Goal: Obtain resource: Download file/media

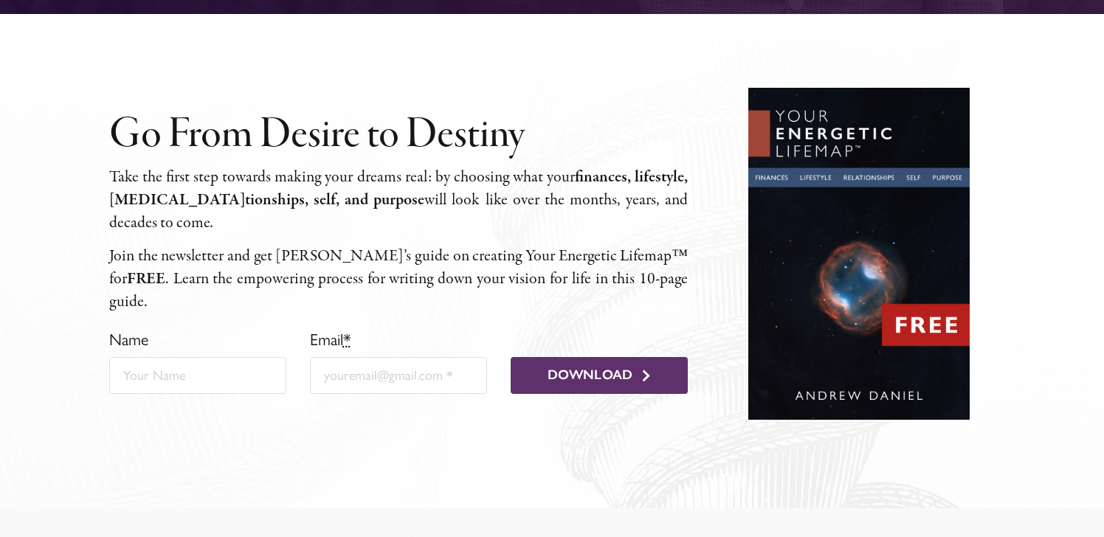
scroll to position [467, 0]
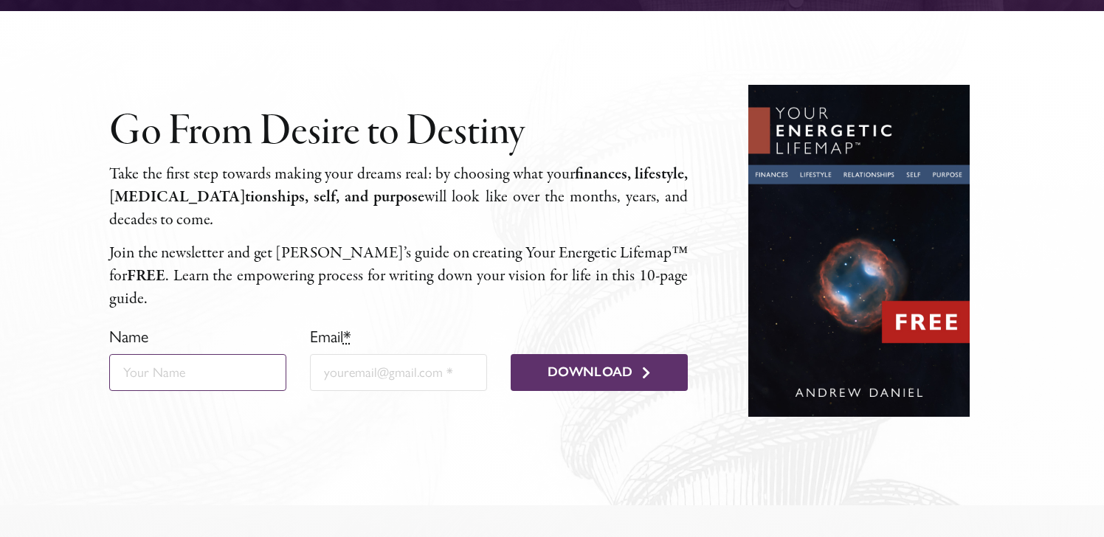
click at [195, 362] on input "Name" at bounding box center [198, 372] width 178 height 37
type input "[PERSON_NAME]"
click at [349, 356] on input "Email *" at bounding box center [399, 372] width 178 height 37
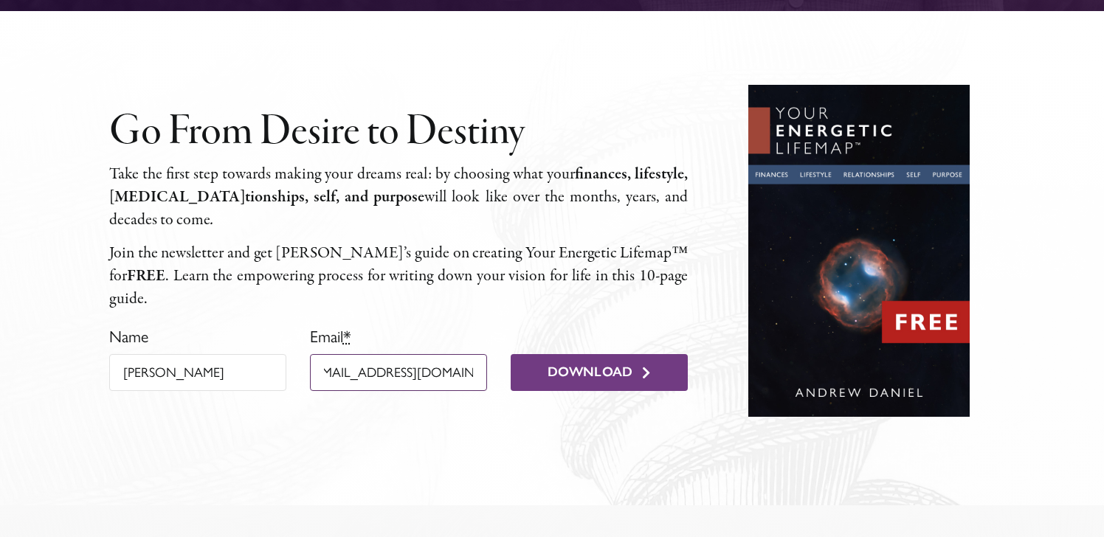
type input "[EMAIL_ADDRESS][DOMAIN_NAME]"
click at [561, 365] on span "Download" at bounding box center [591, 373] width 86 height 16
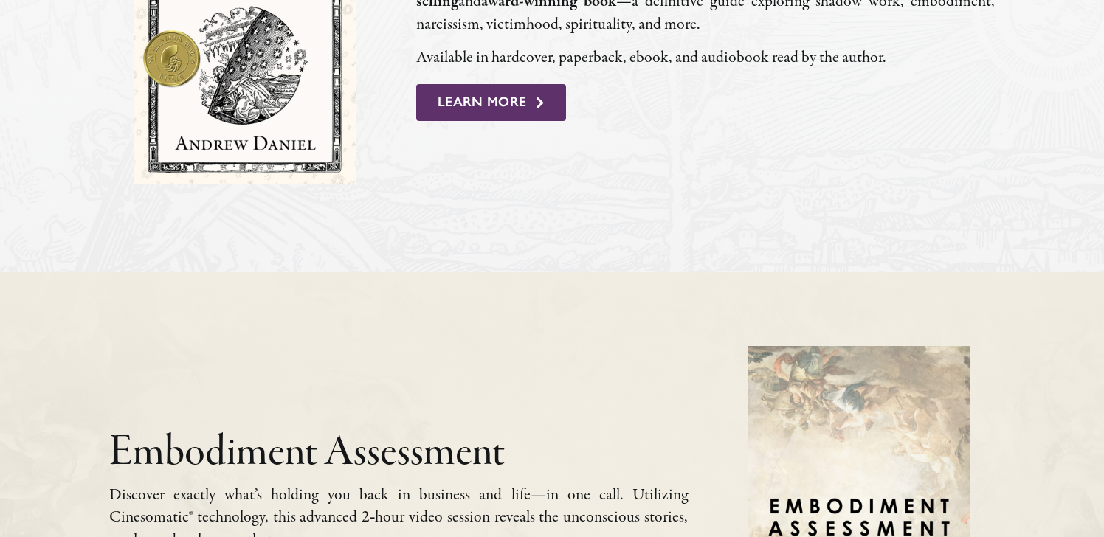
scroll to position [1199, 0]
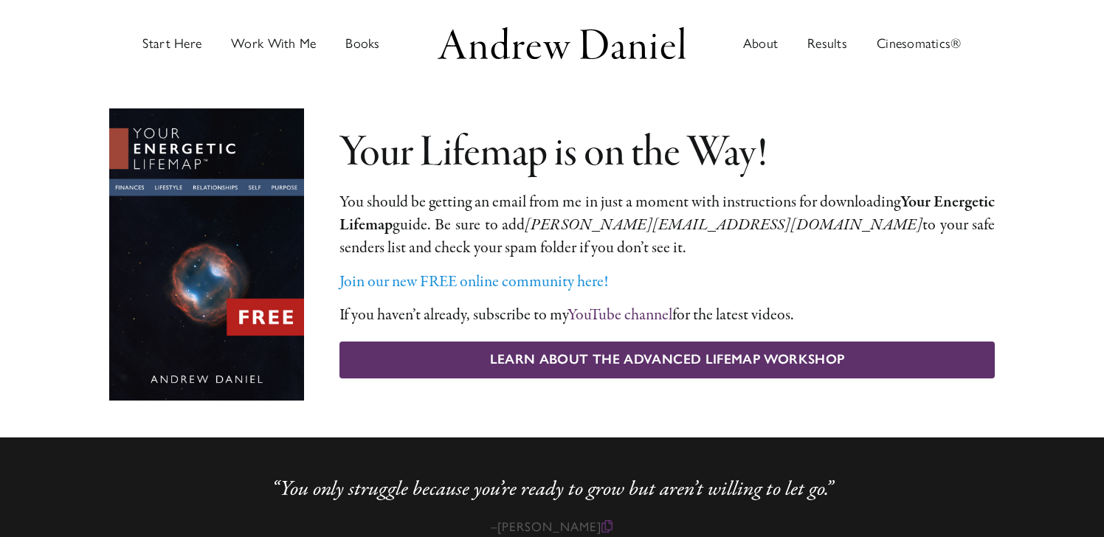
click at [641, 313] on link "YouTube chan­nel" at bounding box center [620, 315] width 105 height 22
